Goal: Navigation & Orientation: Find specific page/section

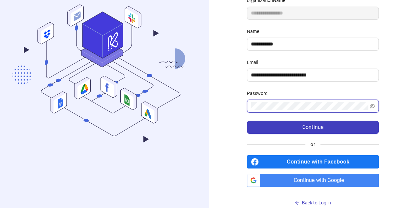
scroll to position [90, 0]
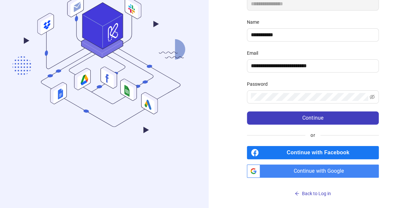
click at [309, 169] on span "Continue with Google" at bounding box center [321, 170] width 116 height 13
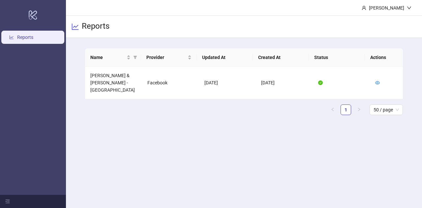
click at [31, 35] on link "Reports" at bounding box center [25, 37] width 16 height 5
click at [25, 39] on link "Reports" at bounding box center [25, 37] width 16 height 5
click at [20, 37] on link "Reports" at bounding box center [25, 37] width 16 height 5
